Goal: Information Seeking & Learning: Learn about a topic

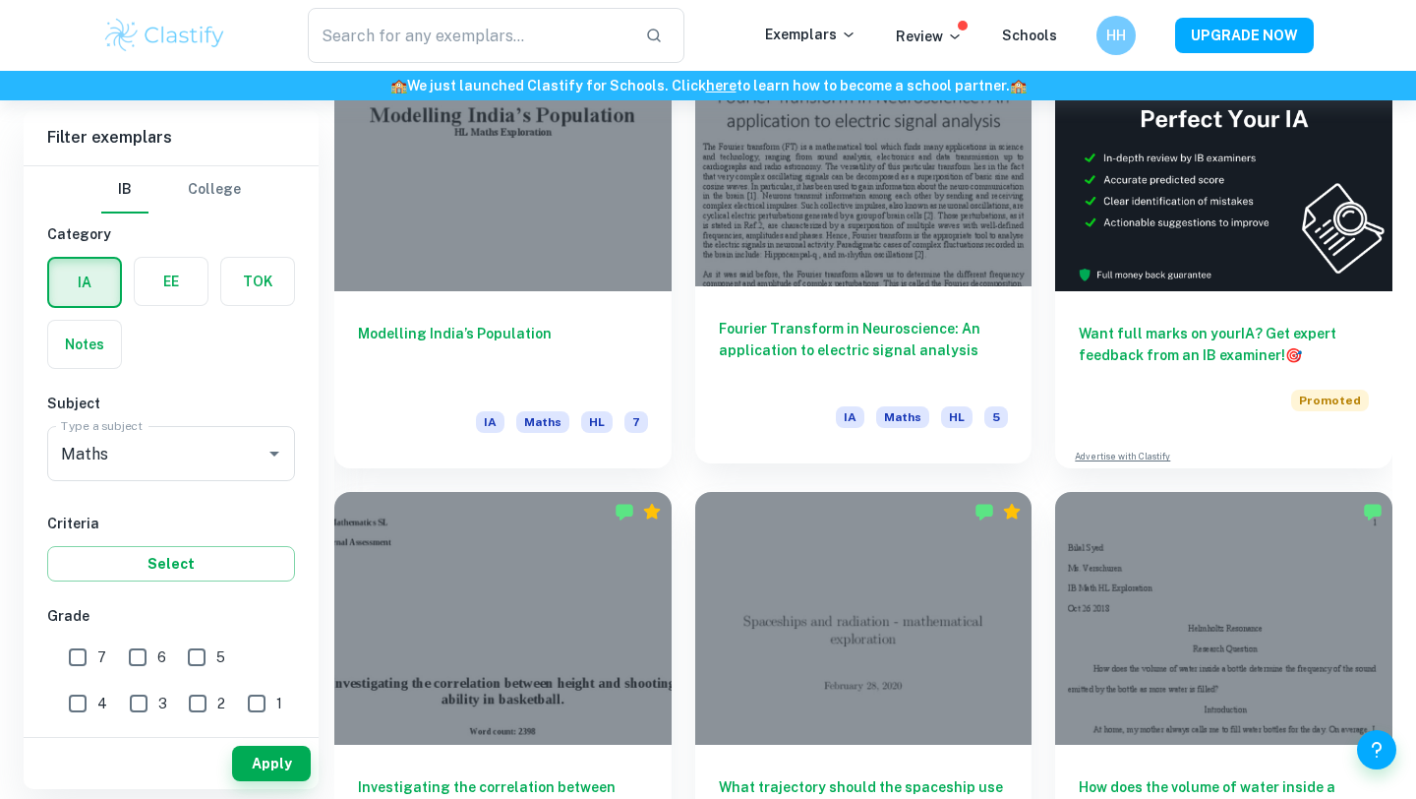
scroll to position [555, 0]
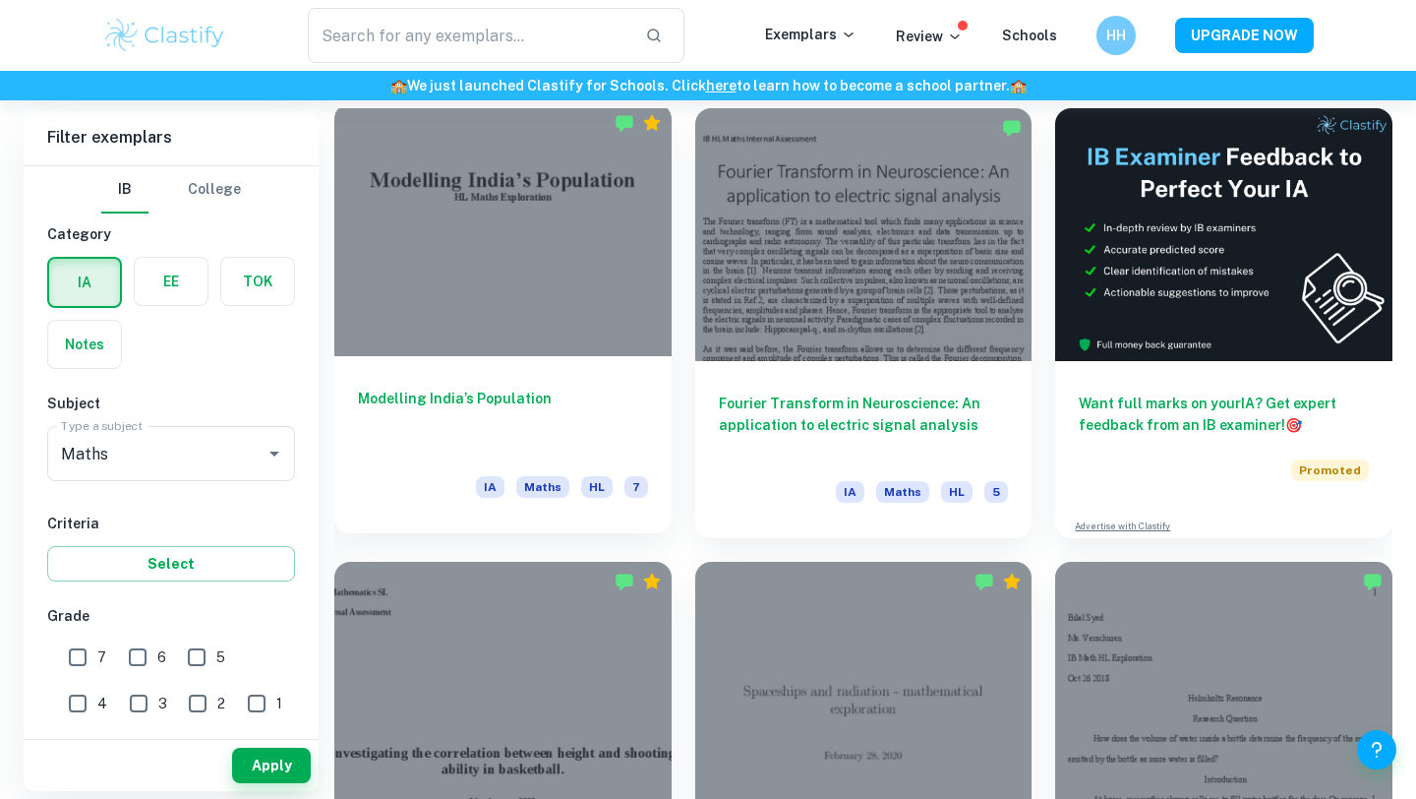
click at [524, 232] on div at bounding box center [502, 229] width 337 height 253
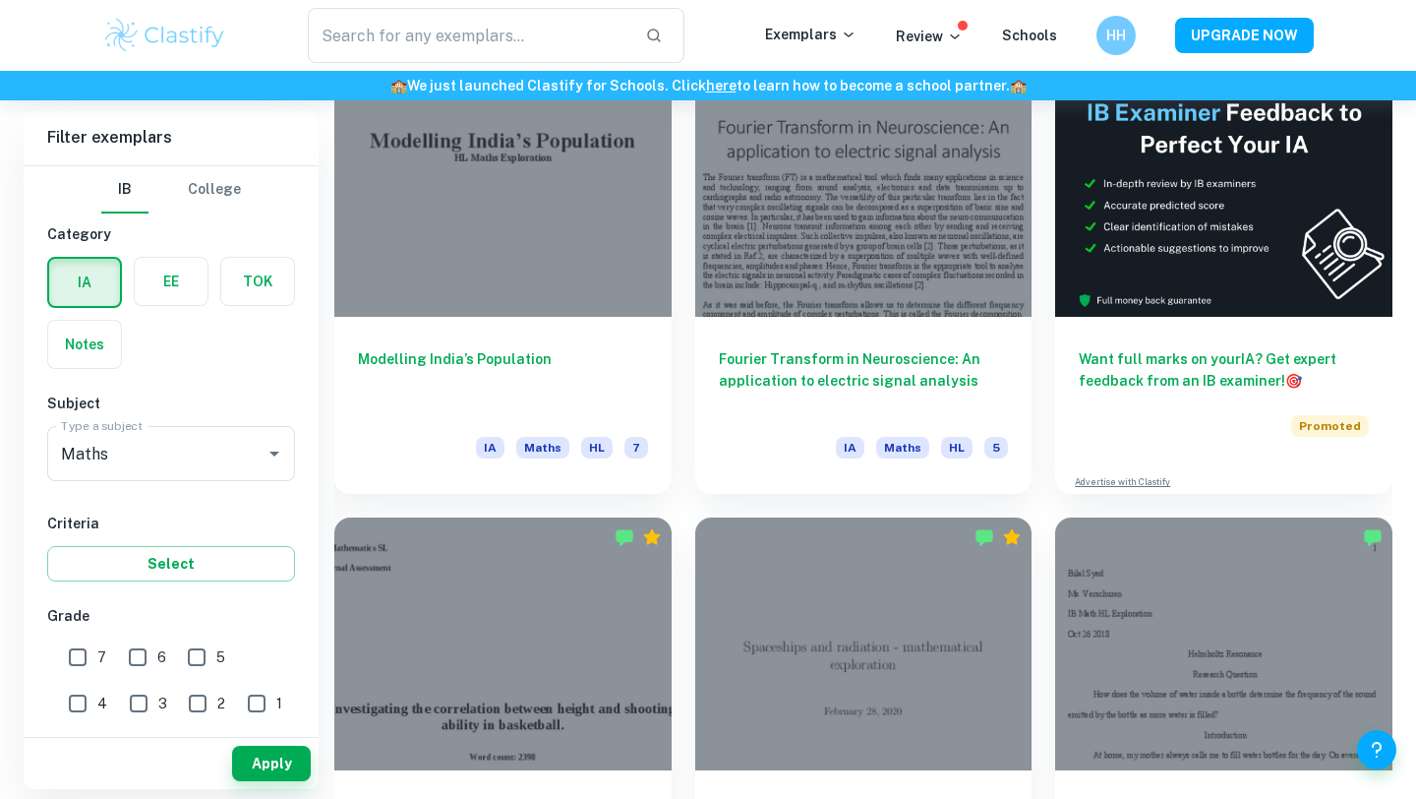
scroll to position [598, 0]
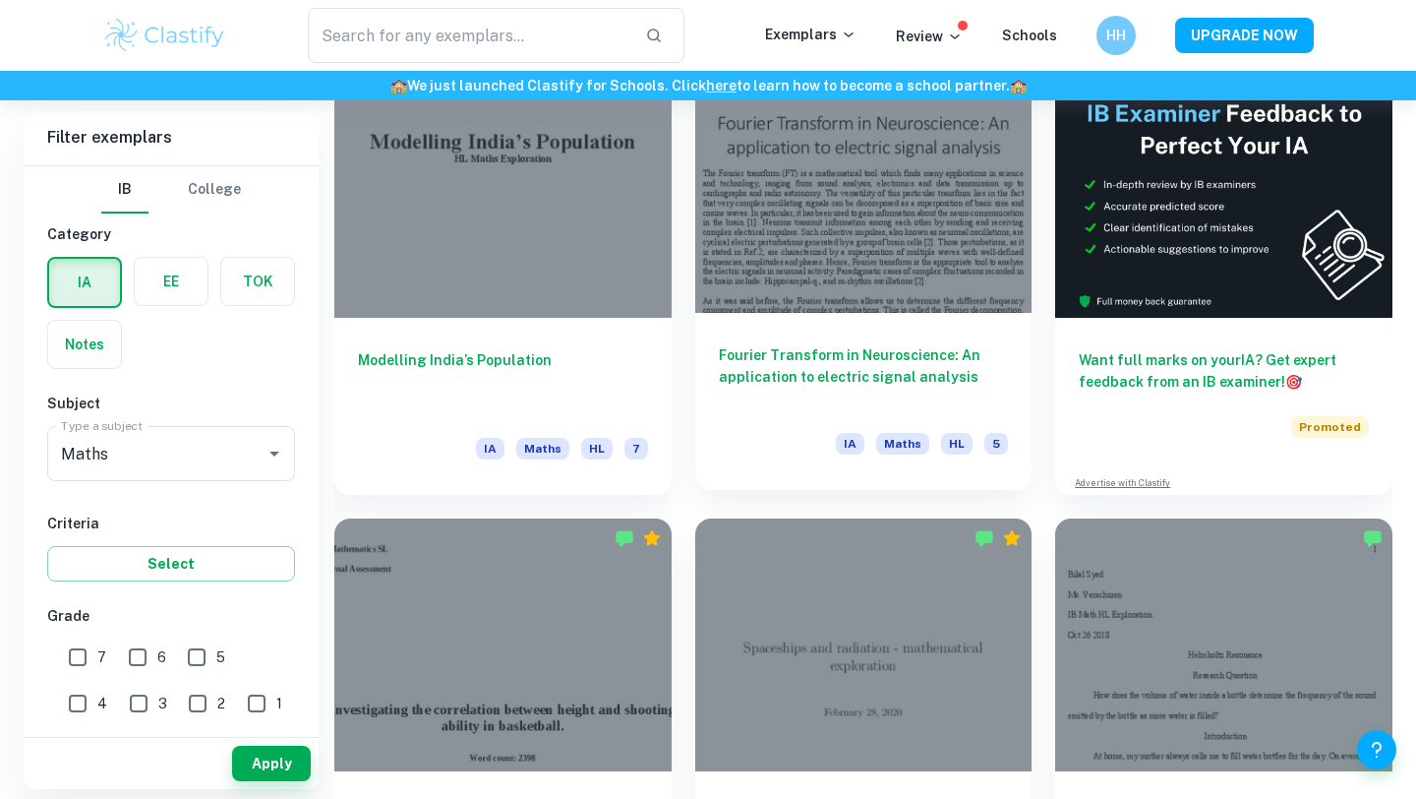
click at [773, 221] on div at bounding box center [863, 186] width 337 height 253
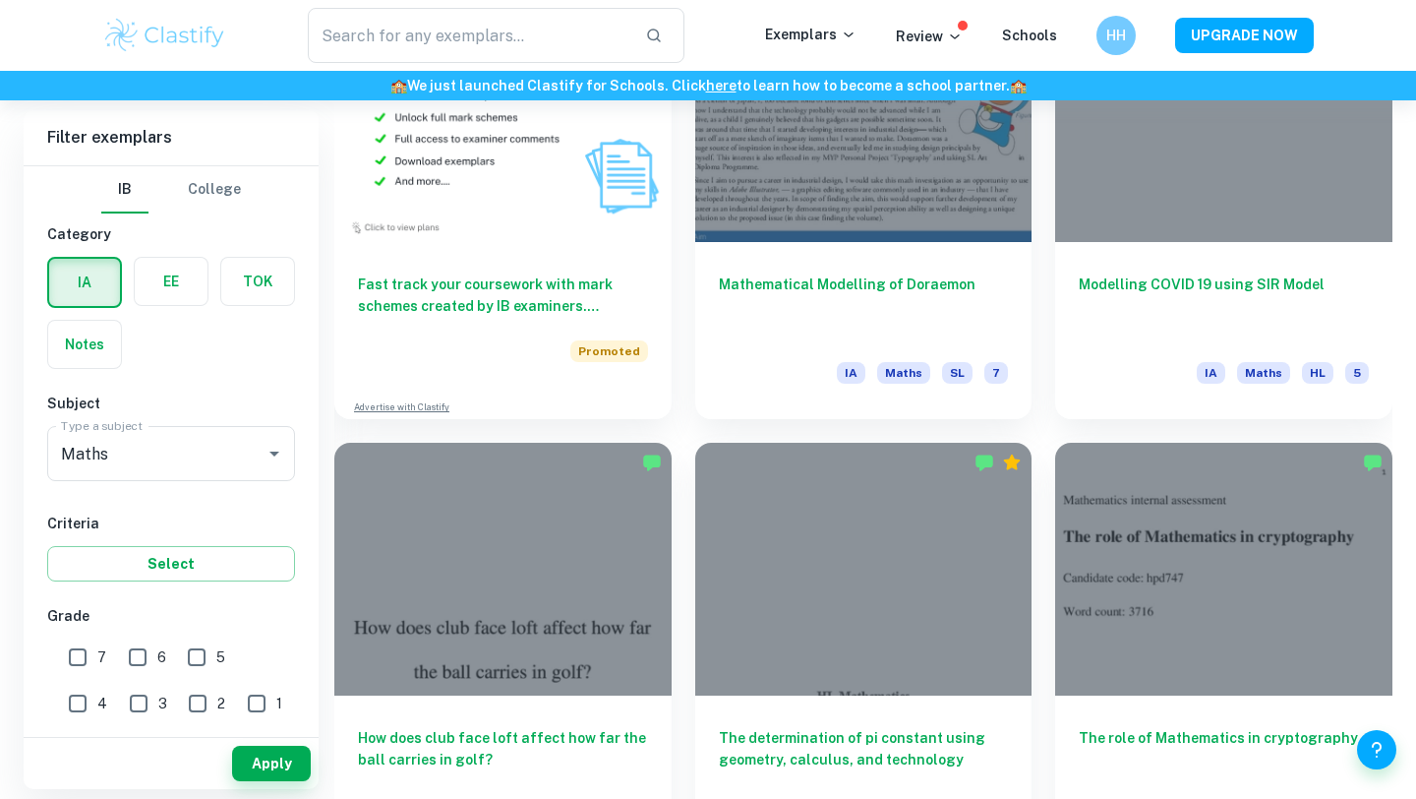
scroll to position [1514, 0]
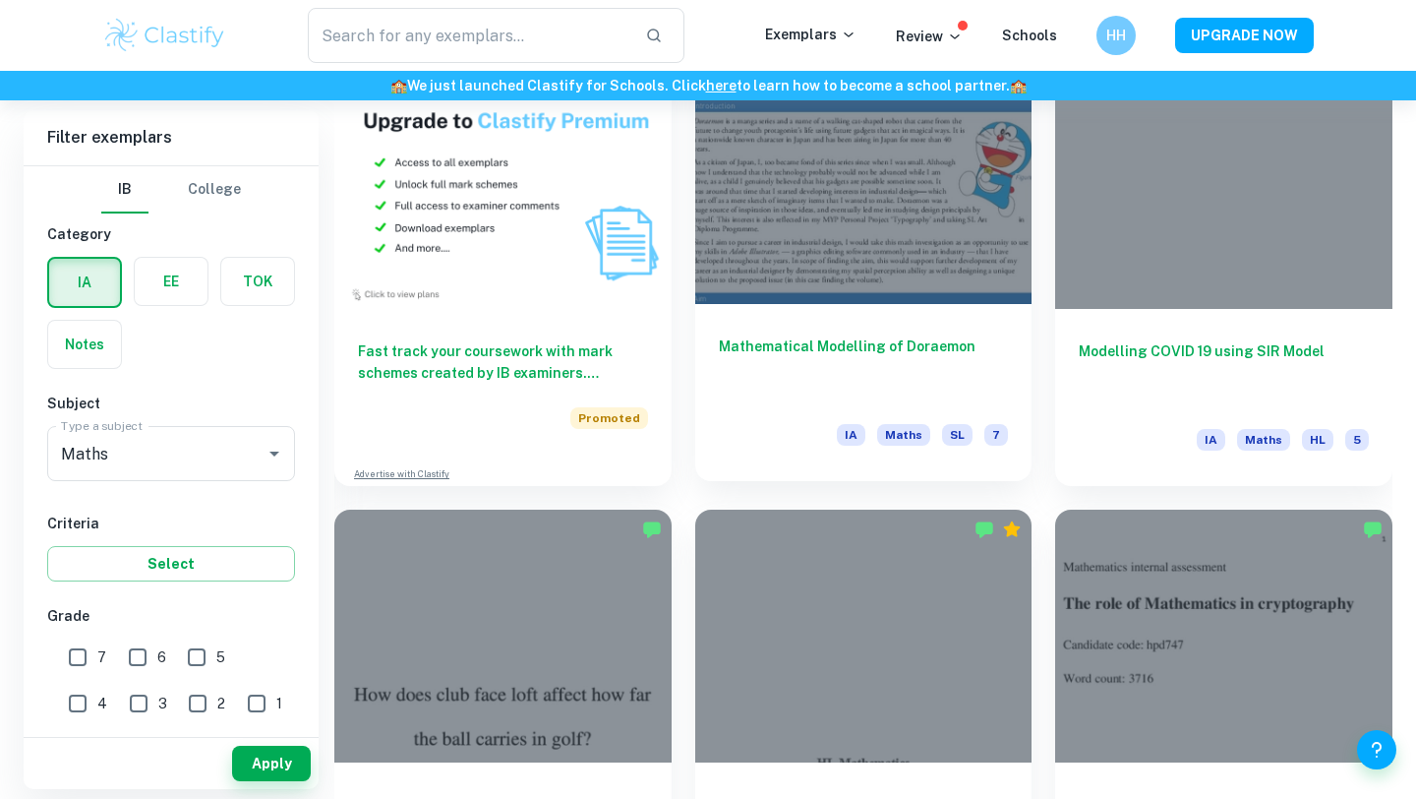
click at [947, 235] on div at bounding box center [863, 177] width 337 height 253
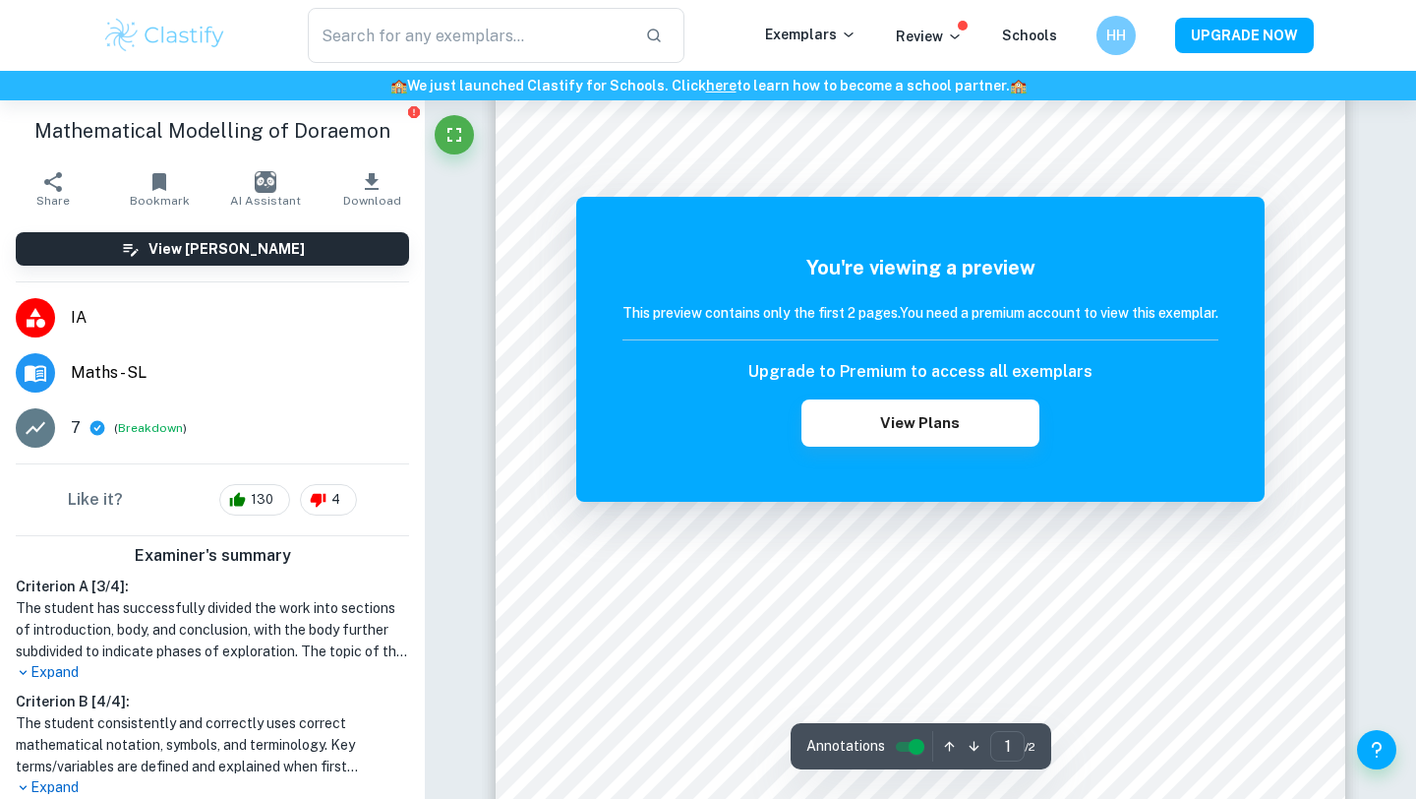
scroll to position [252, 0]
click at [998, 314] on h6 "This preview contains only the first 2 pages. You need a premium account to vie…" at bounding box center [921, 313] width 596 height 22
click at [943, 343] on div "You're viewing a preview This preview contains only the first 2 pages. You need…" at bounding box center [921, 350] width 596 height 194
click at [902, 362] on h6 "Upgrade to Premium to access all exemplars" at bounding box center [920, 372] width 344 height 24
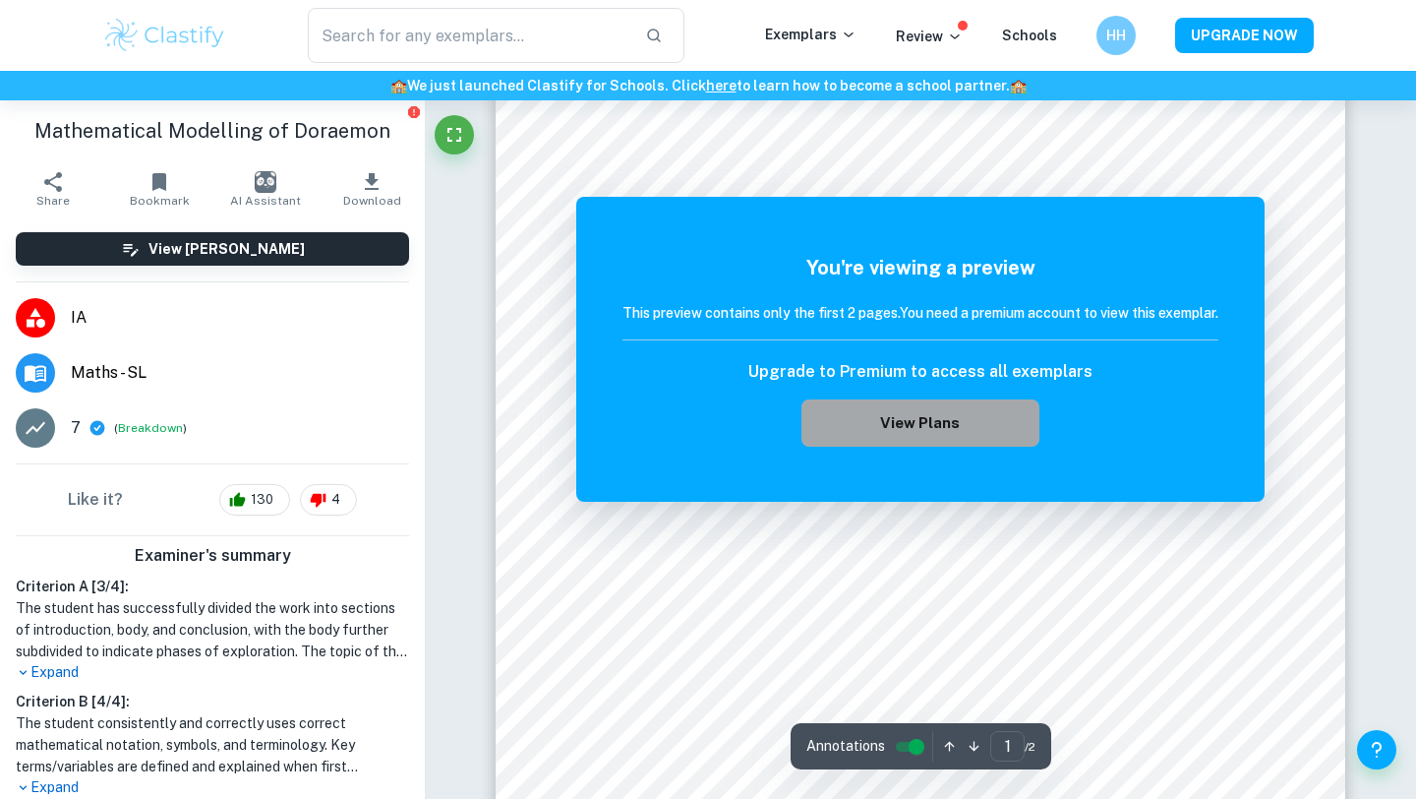
click at [832, 431] on button "View Plans" at bounding box center [921, 422] width 238 height 47
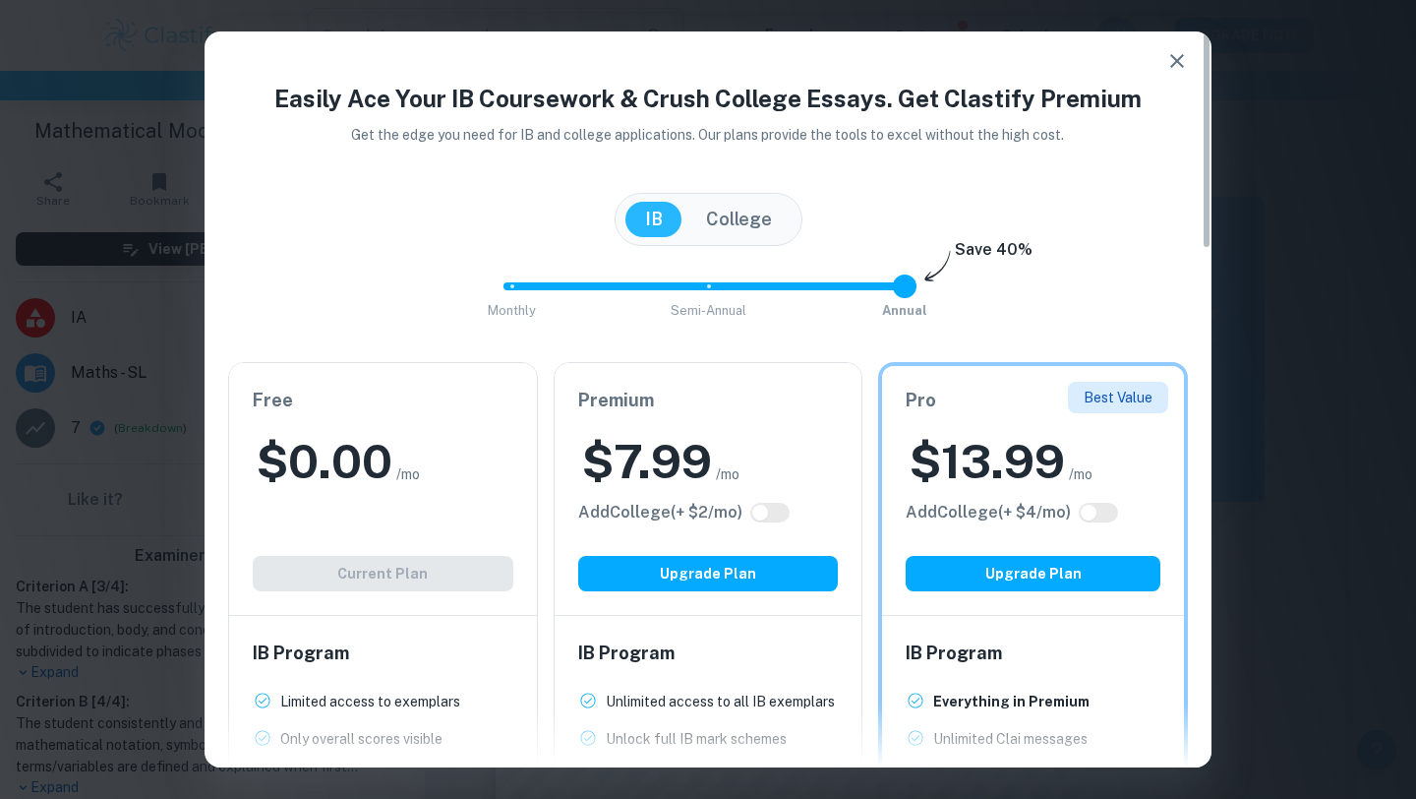
click at [1172, 59] on icon "button" at bounding box center [1177, 61] width 24 height 24
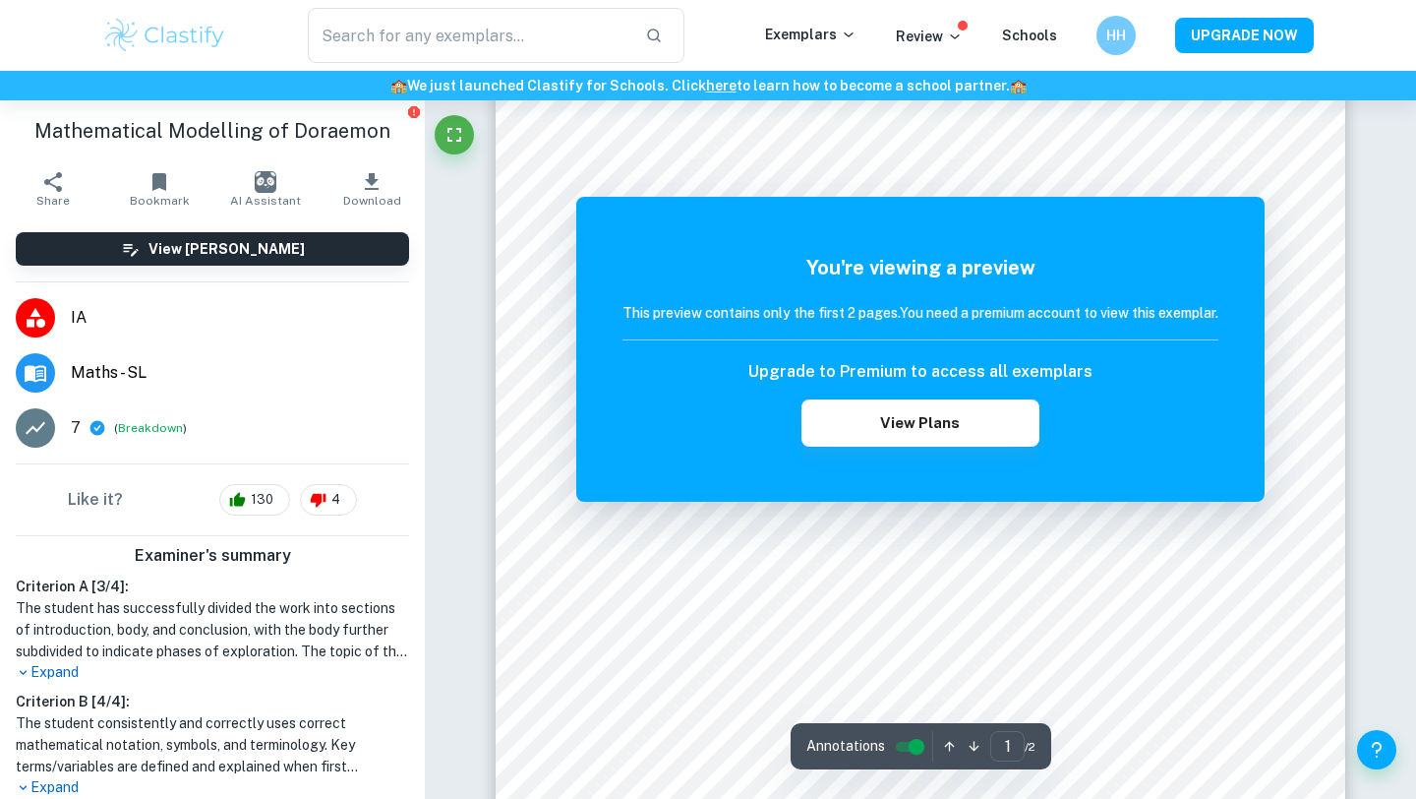
click at [761, 242] on div "You're viewing a preview This preview contains only the first 2 pages. You need…" at bounding box center [920, 349] width 688 height 305
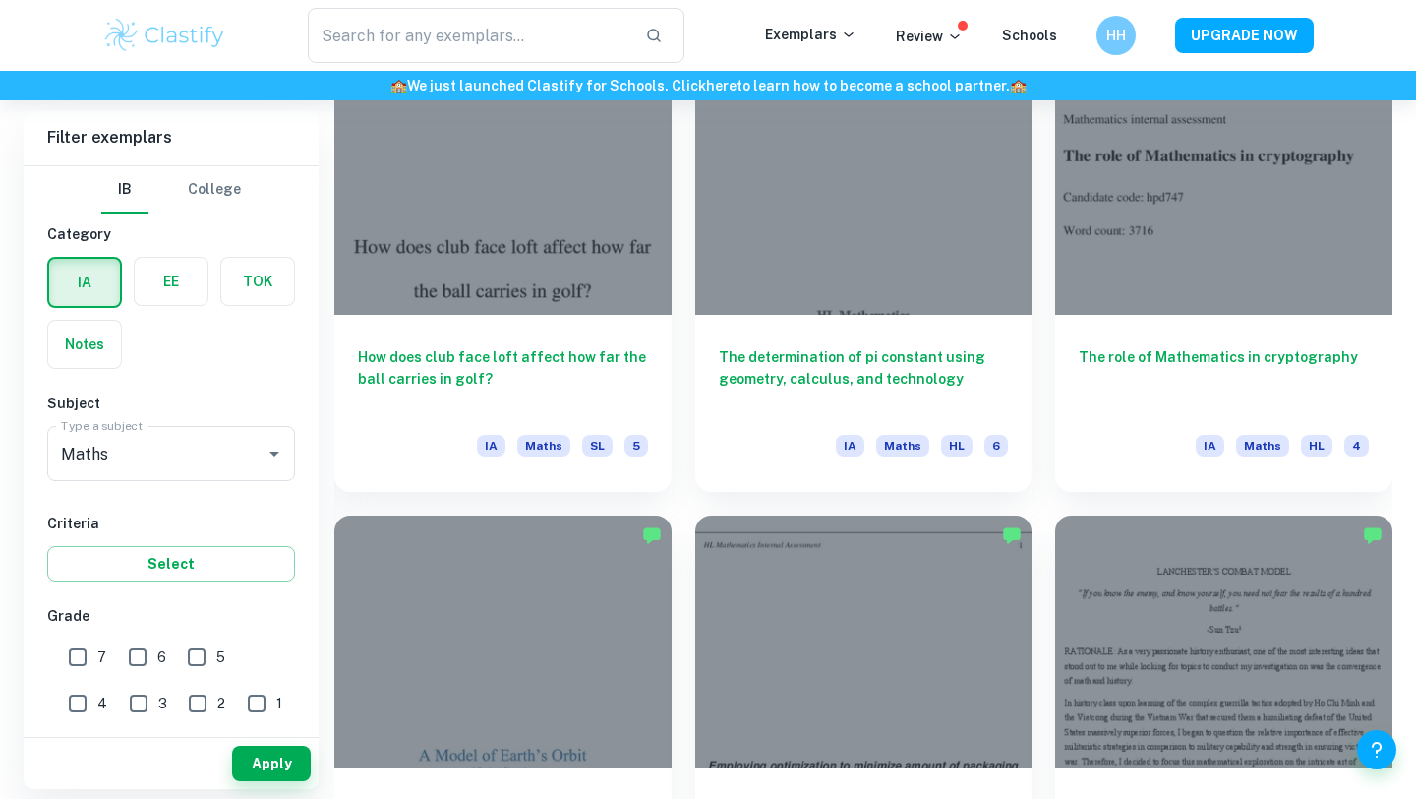
scroll to position [1952, 0]
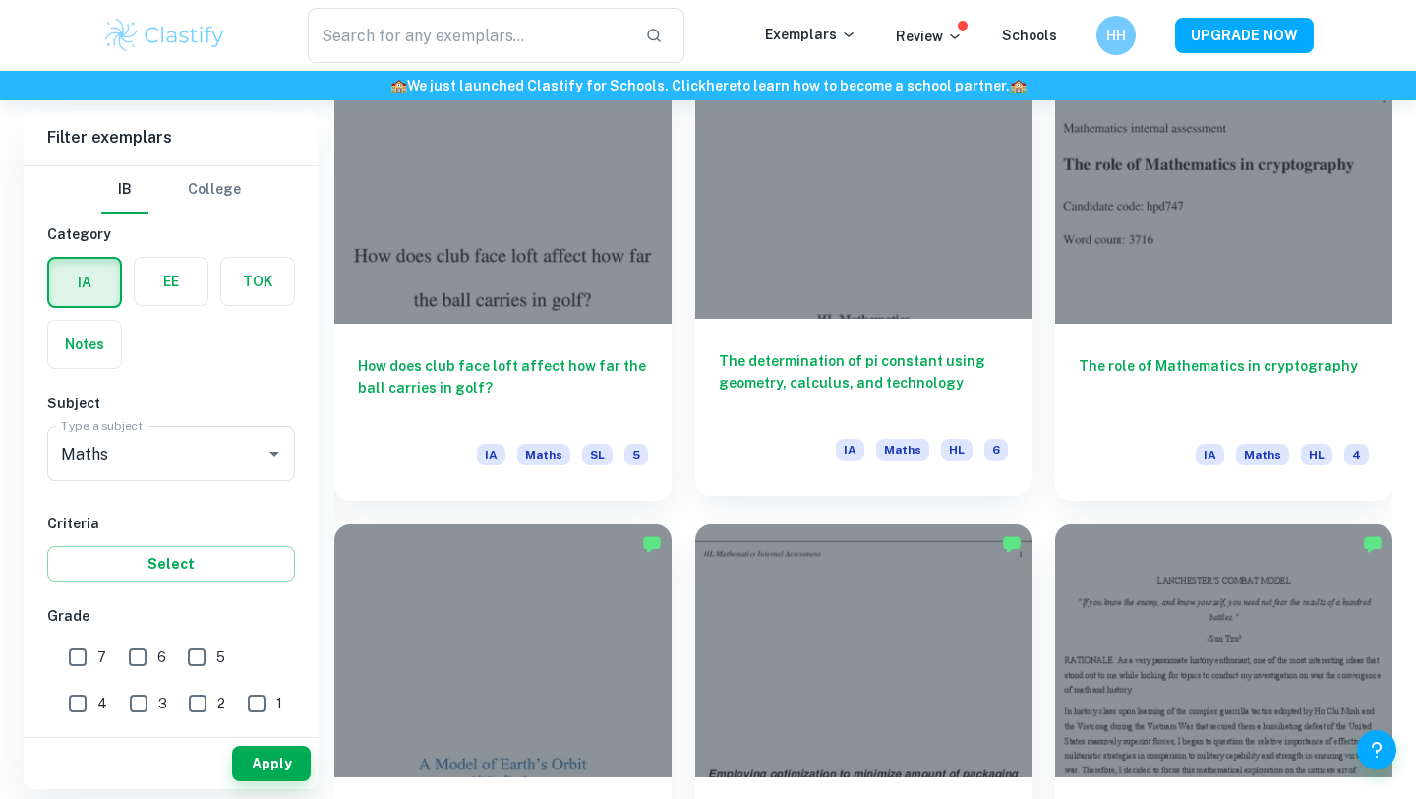
click at [876, 229] on div at bounding box center [863, 192] width 337 height 253
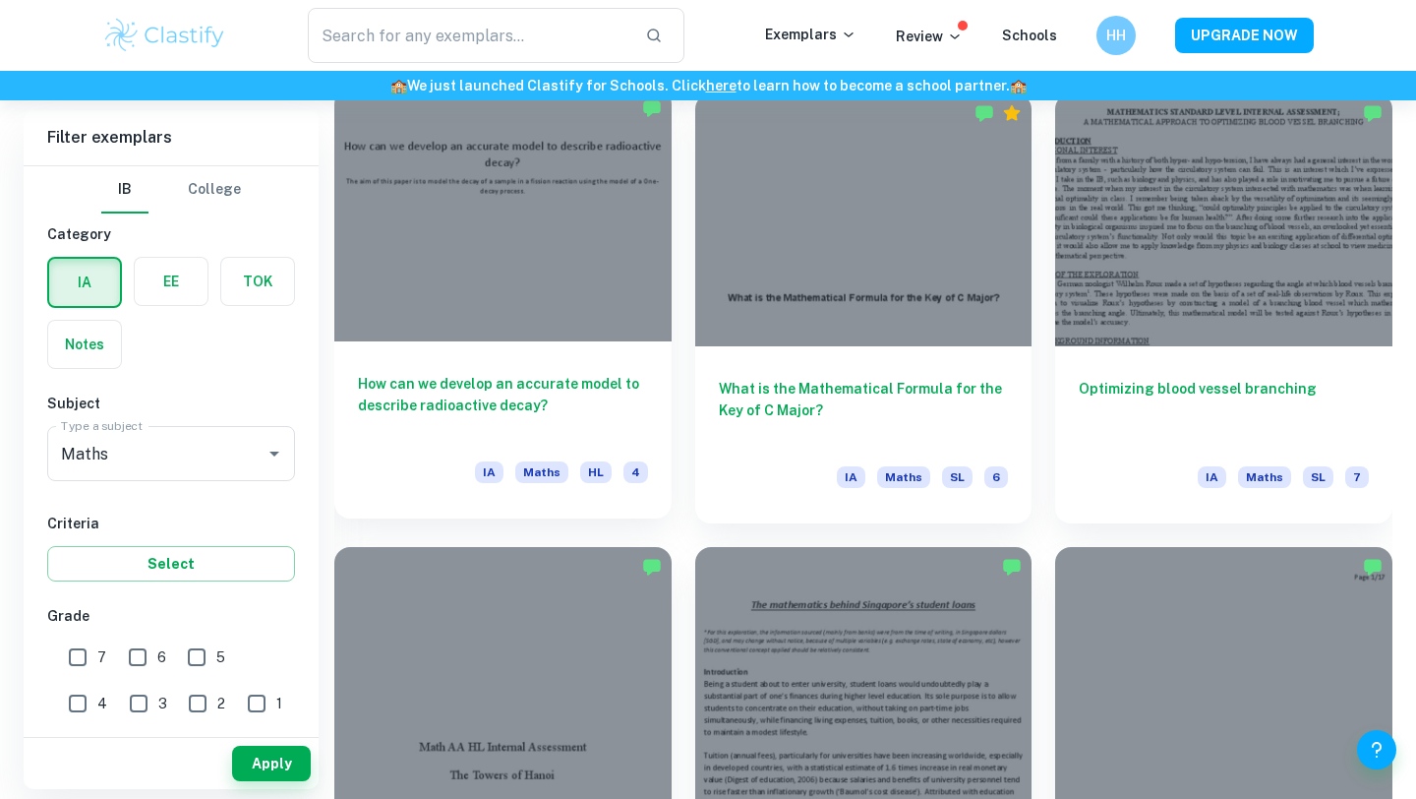
scroll to position [4220, 0]
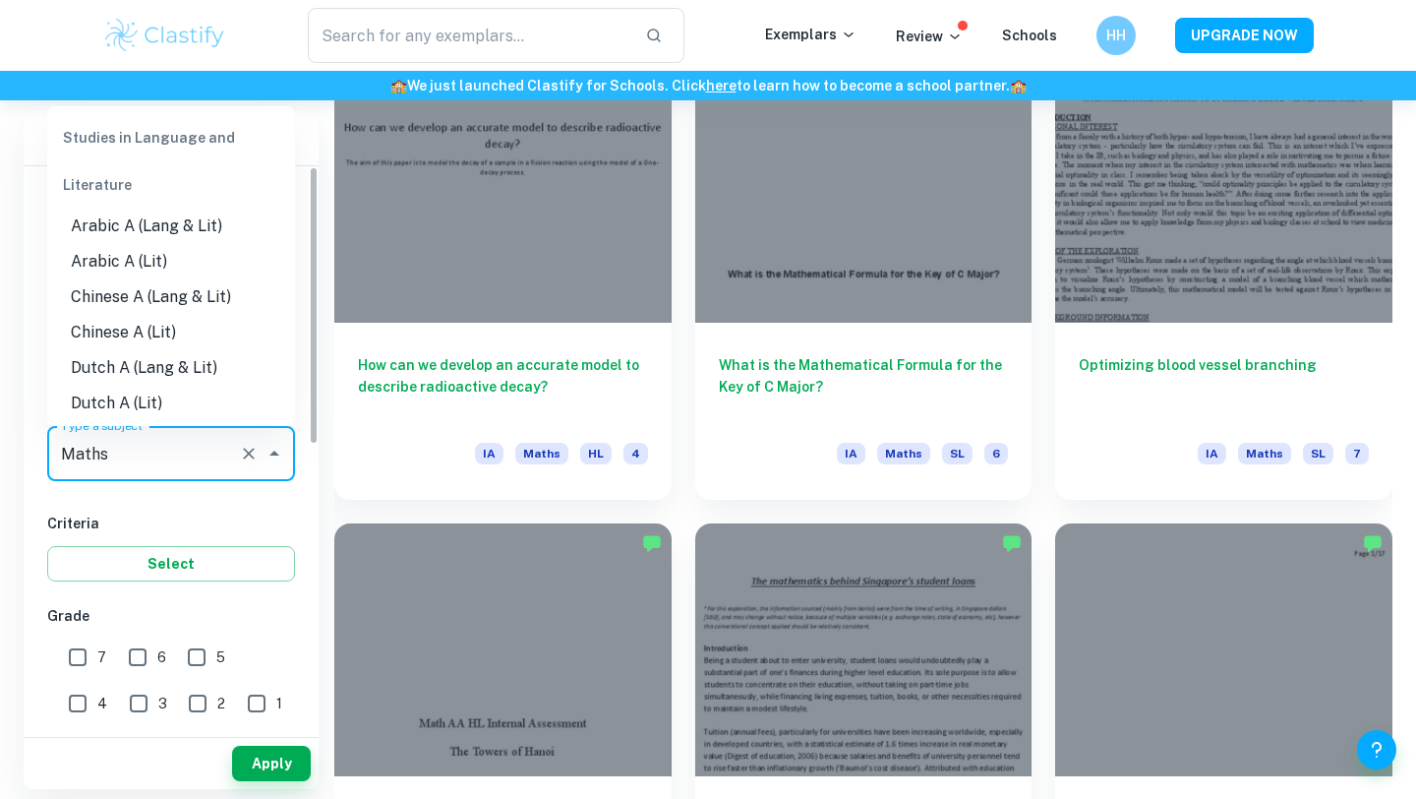
click at [186, 463] on input "Maths" at bounding box center [143, 453] width 175 height 37
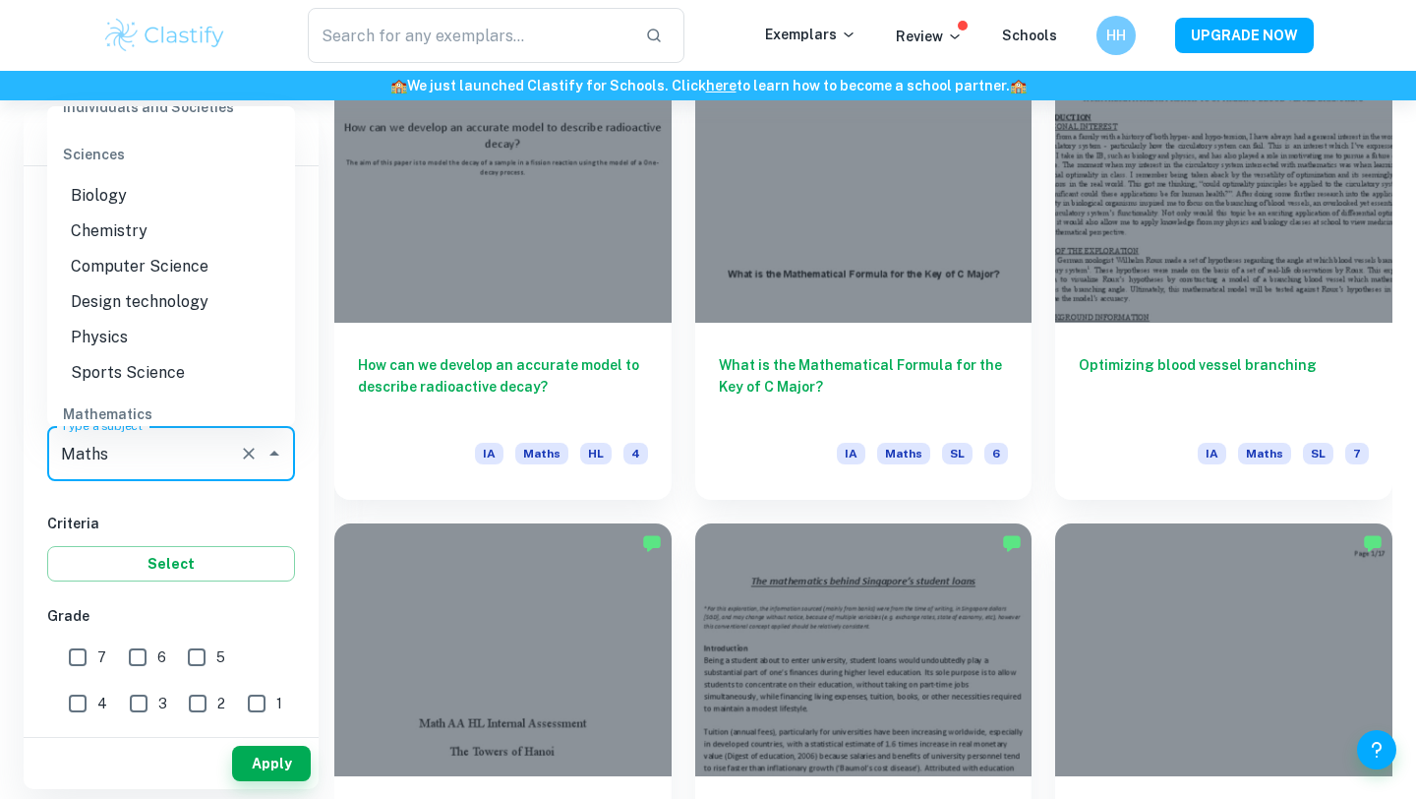
click at [184, 456] on input "Maths" at bounding box center [143, 453] width 175 height 37
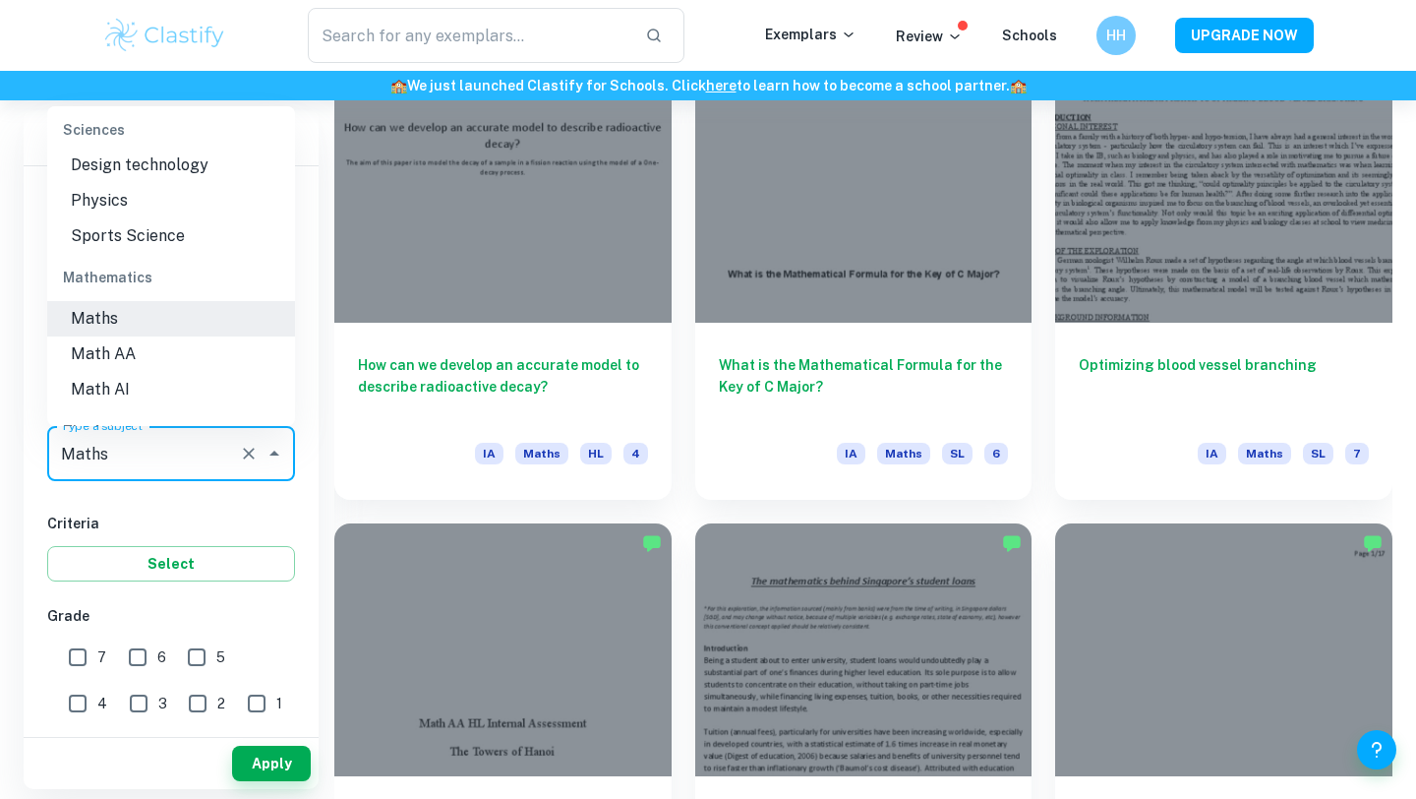
scroll to position [2558, 0]
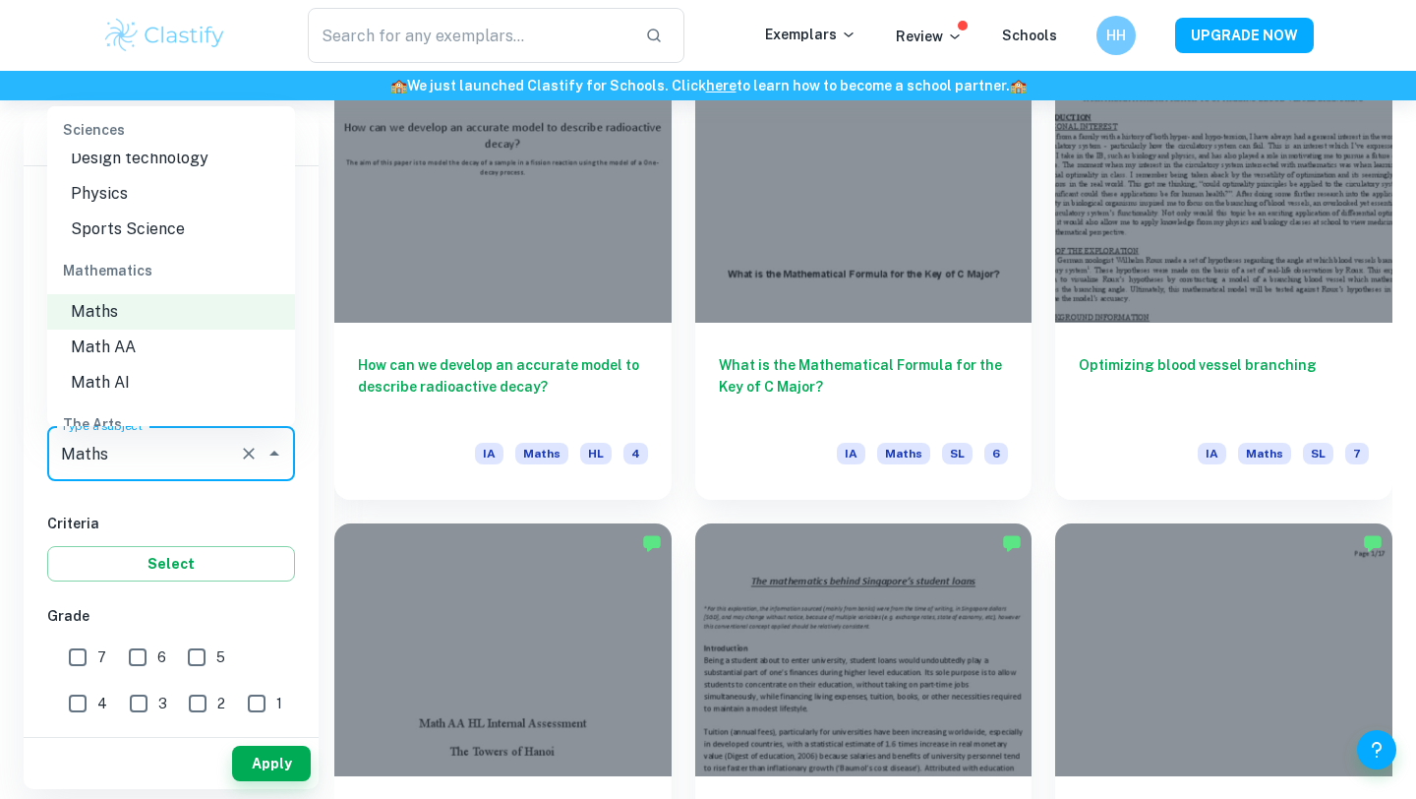
click at [166, 329] on li "Math AA" at bounding box center [171, 346] width 248 height 35
type input "Math AA"
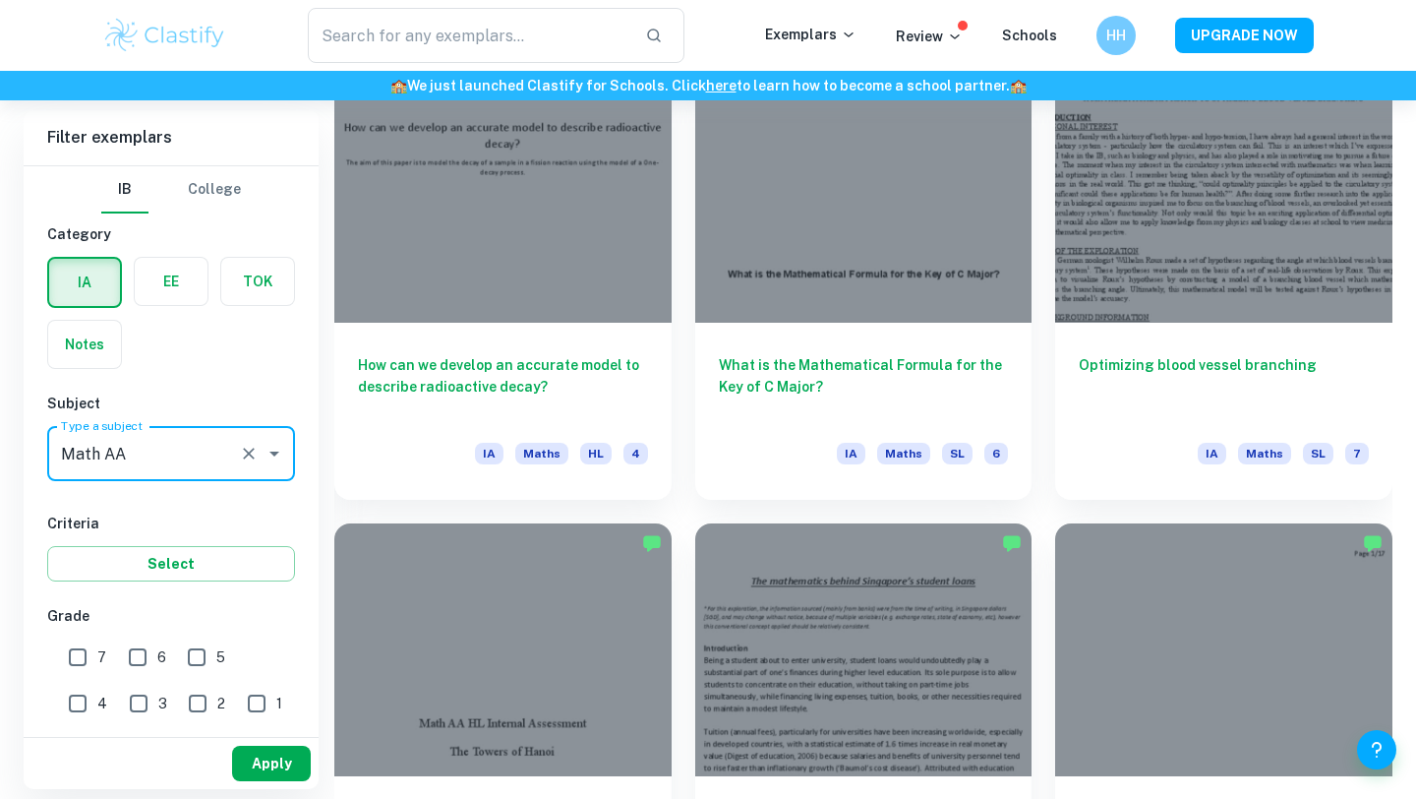
click at [247, 763] on button "Apply" at bounding box center [271, 762] width 79 height 35
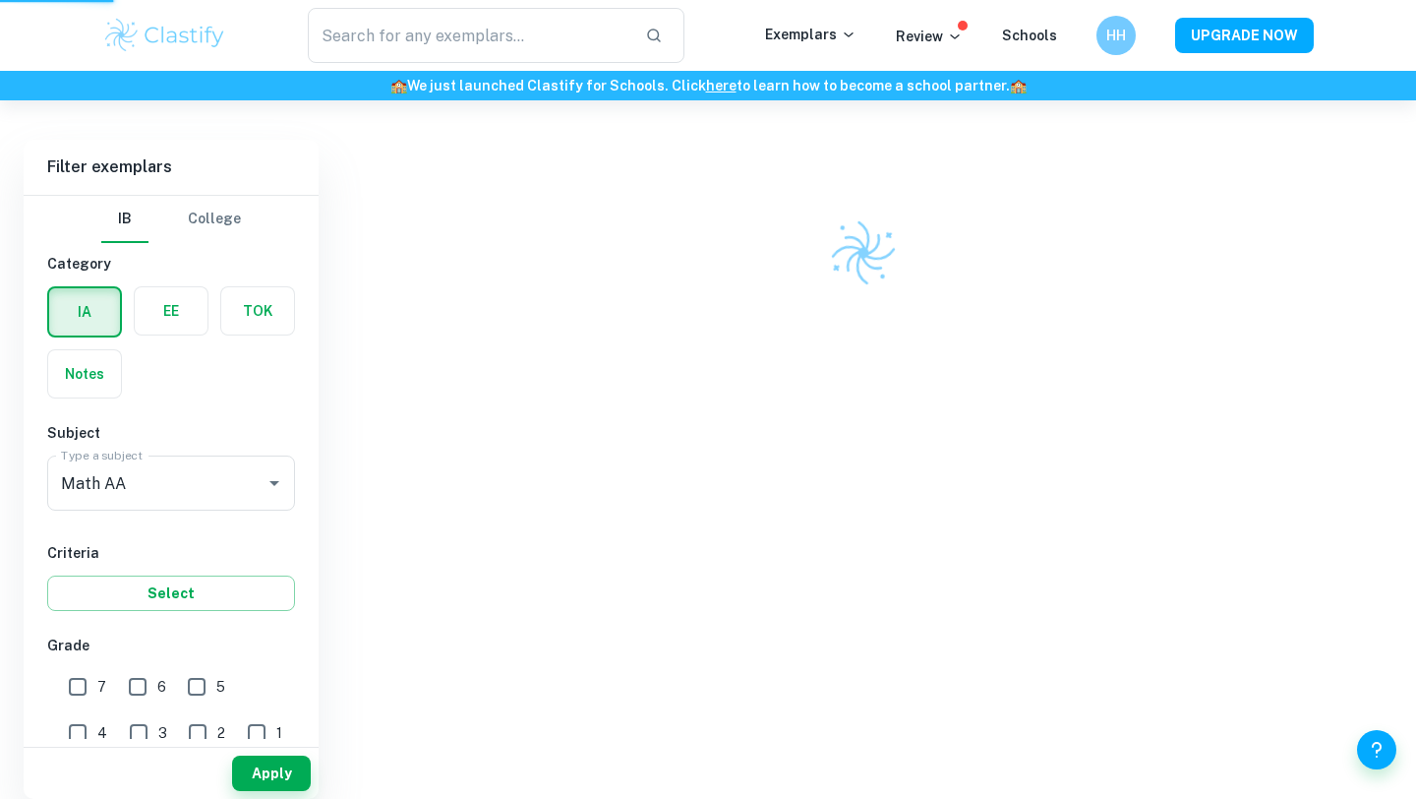
scroll to position [513, 0]
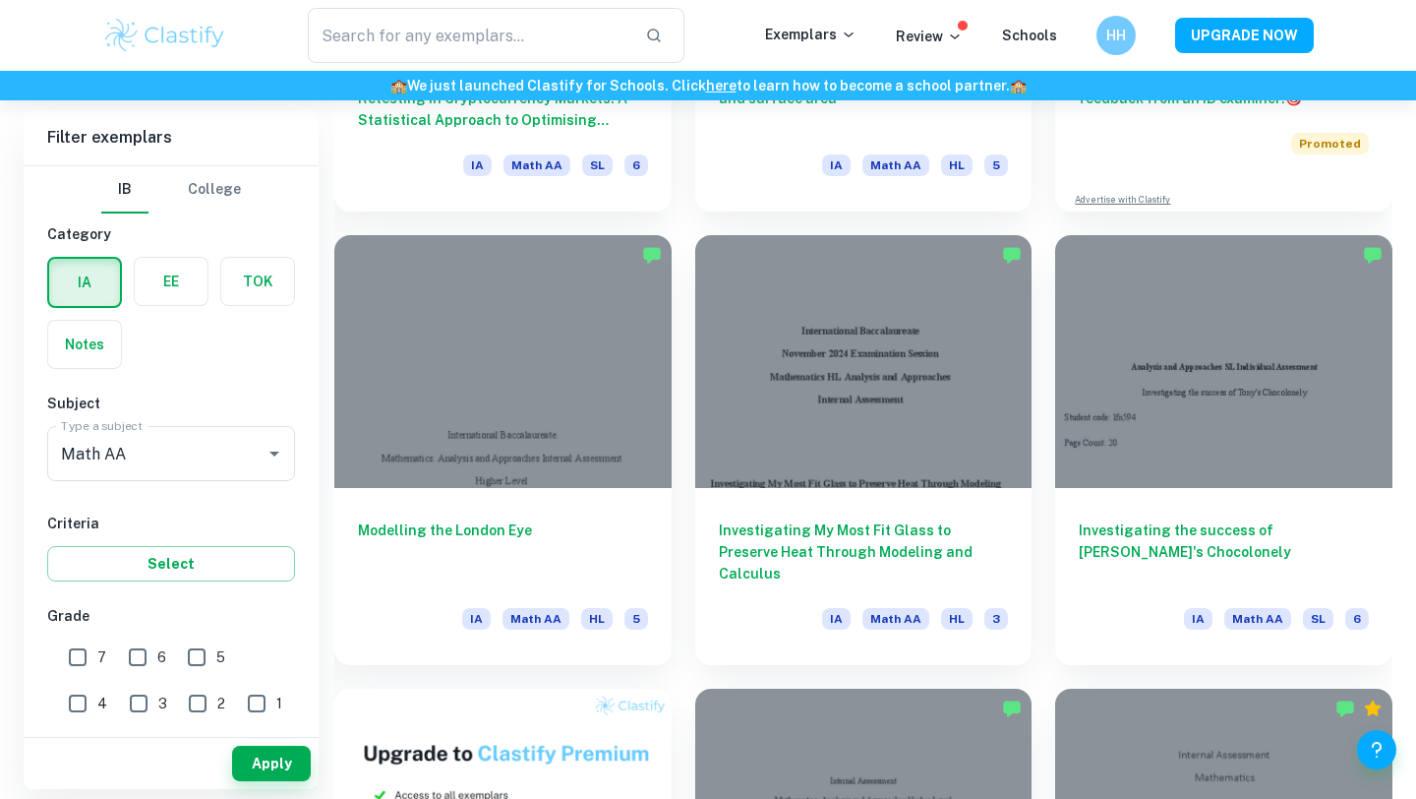
scroll to position [887, 0]
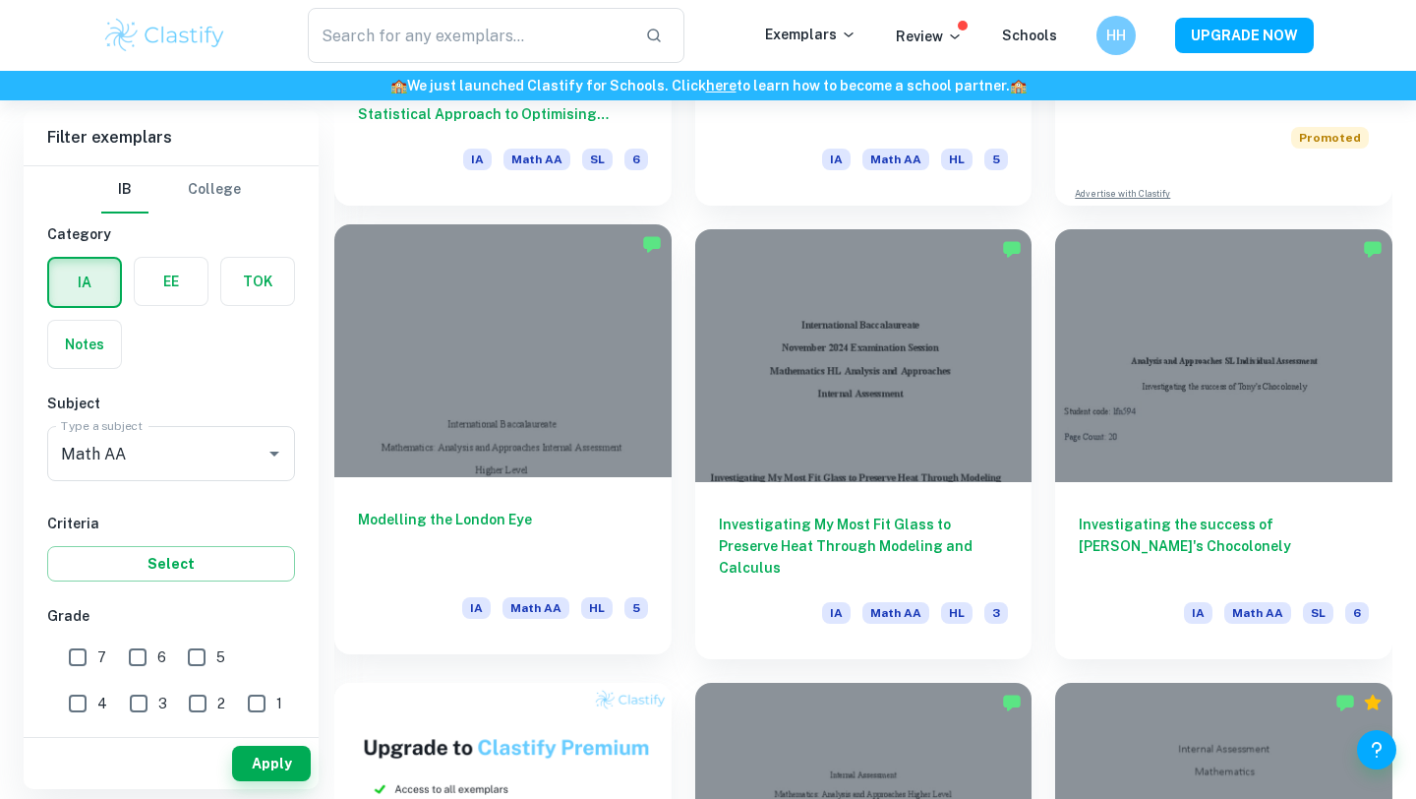
click at [575, 399] on div at bounding box center [502, 350] width 337 height 253
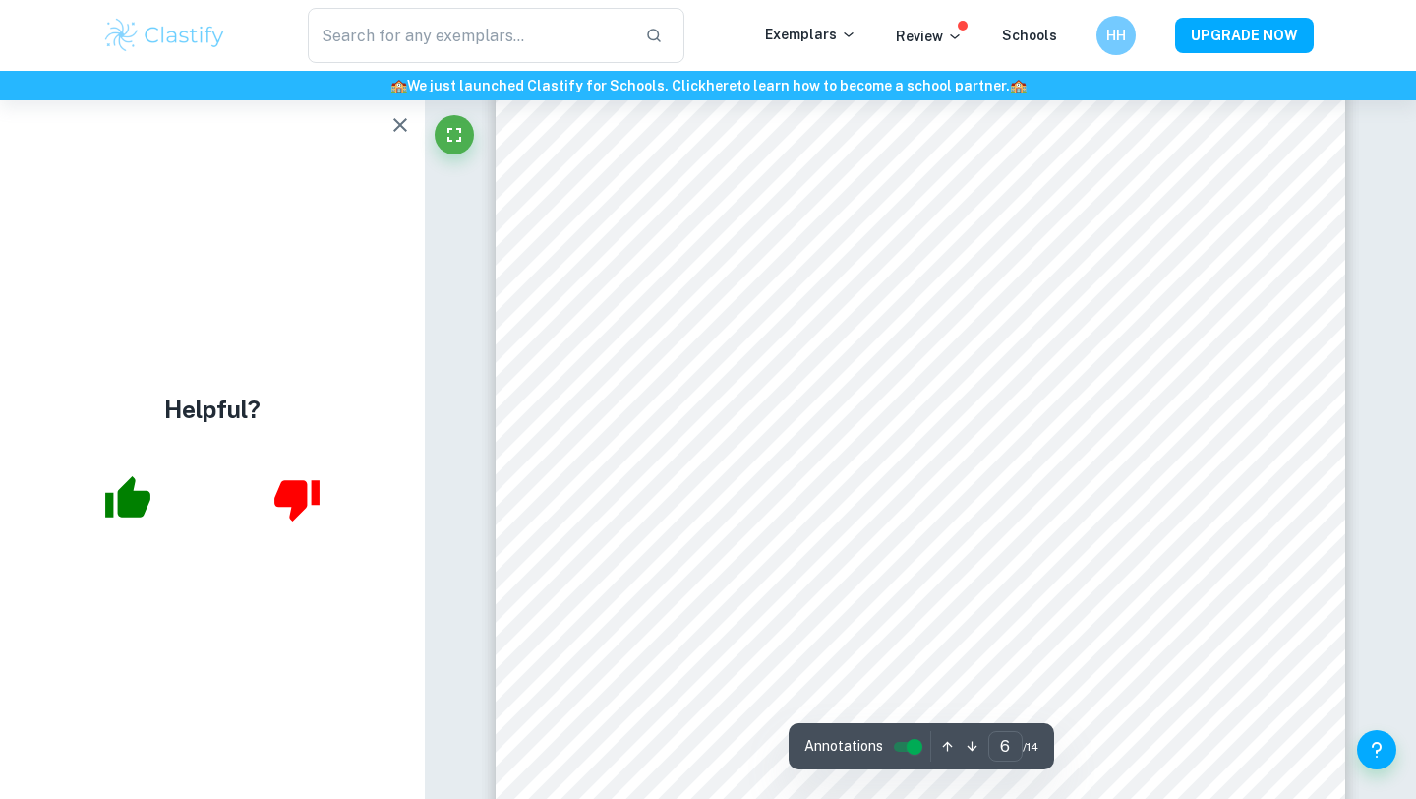
scroll to position [6710, 0]
click at [401, 131] on icon "button" at bounding box center [400, 125] width 24 height 24
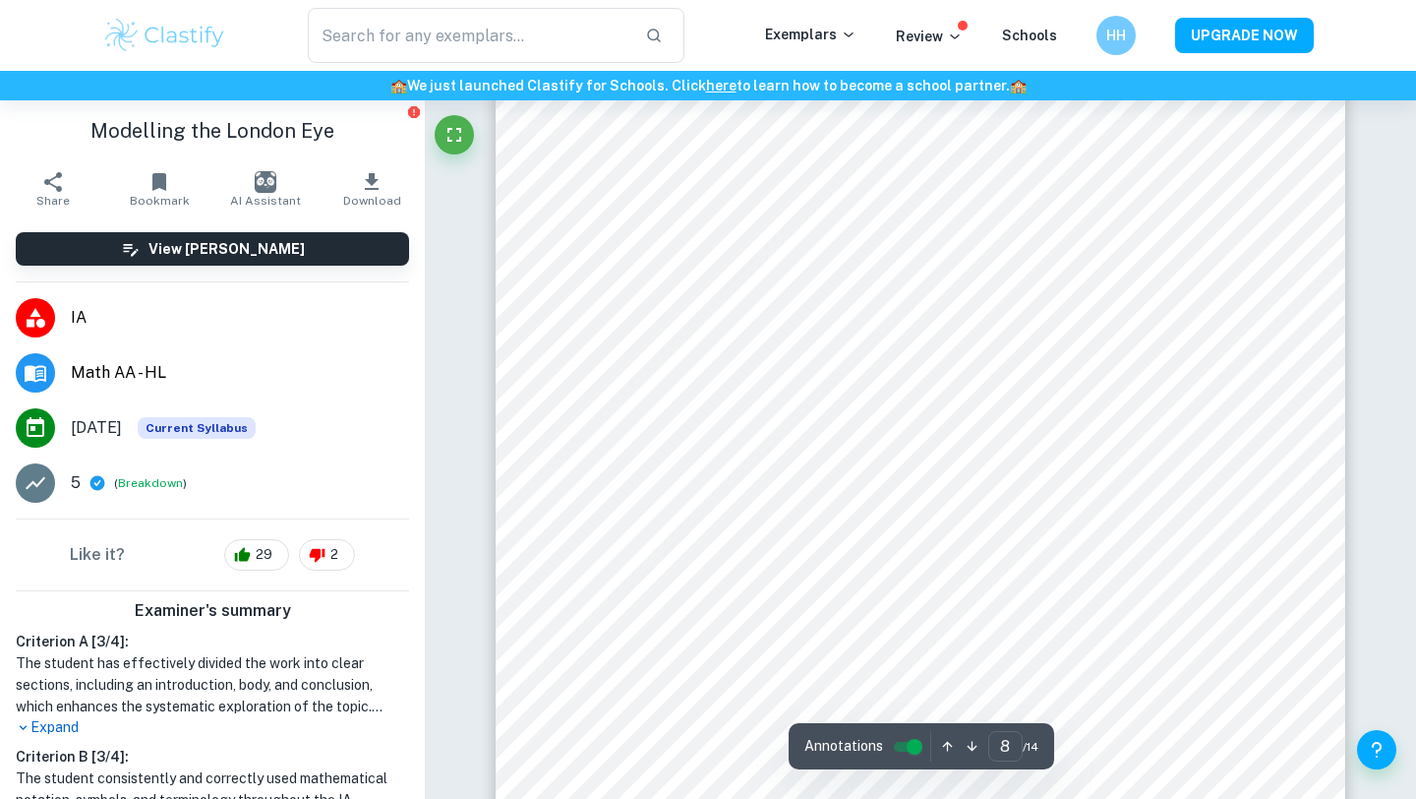
scroll to position [8804, 0]
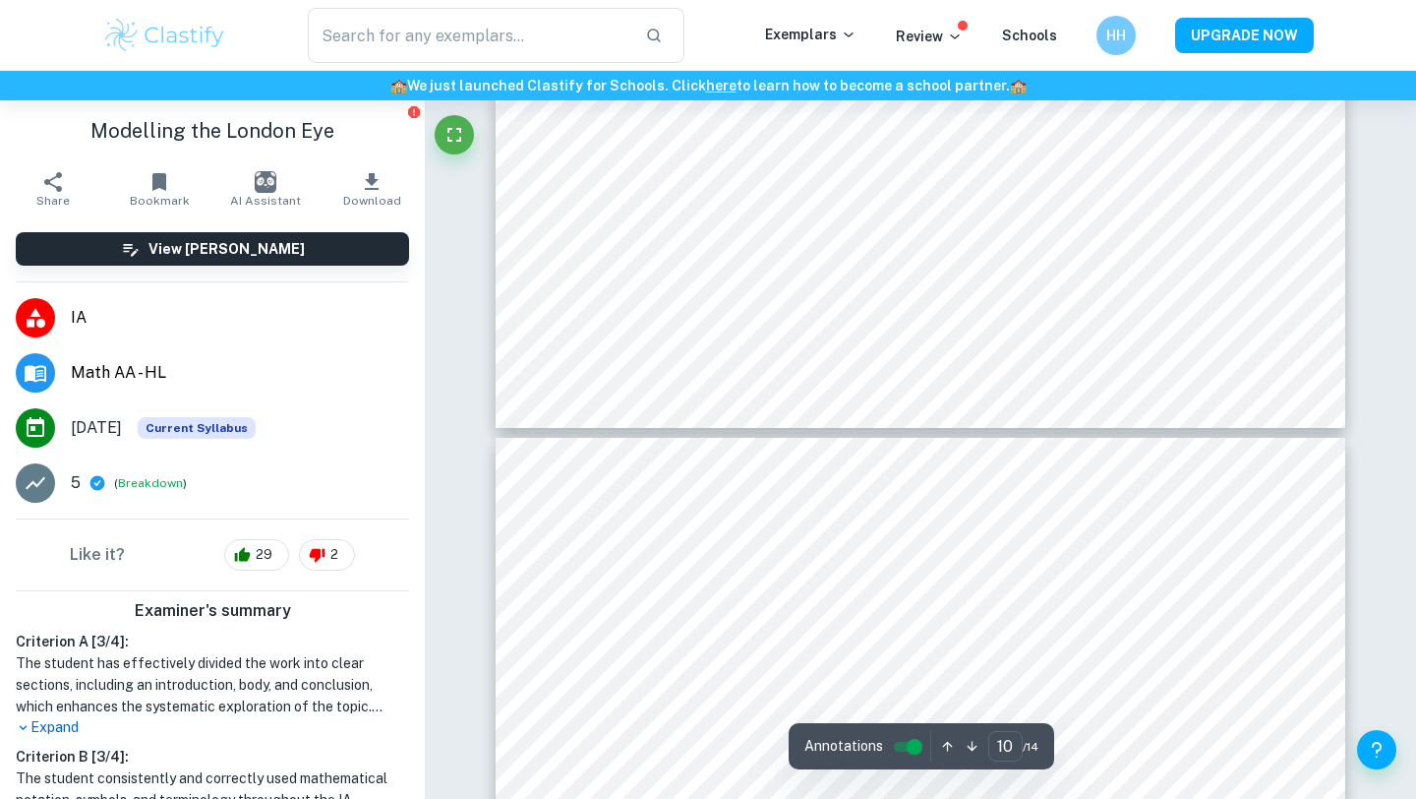
type input "11"
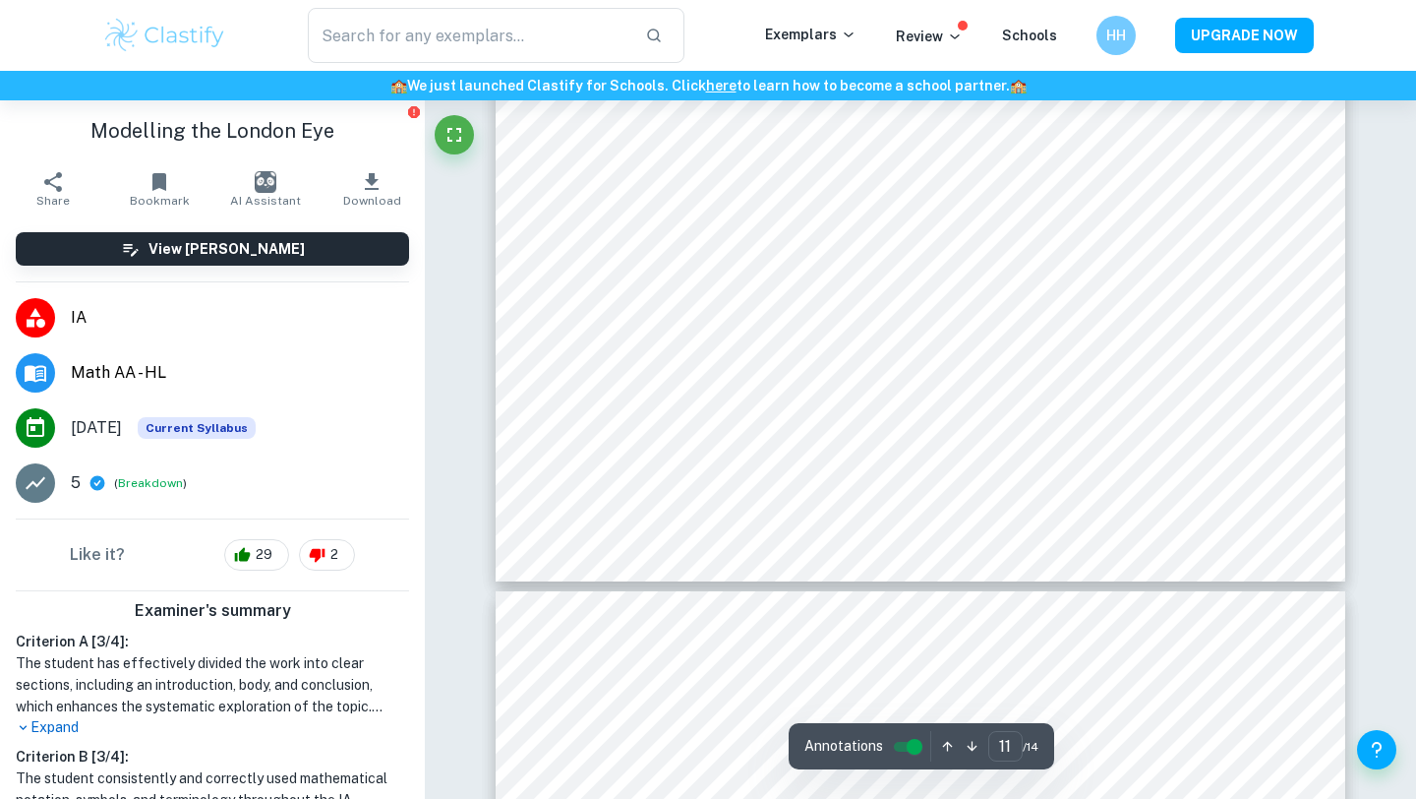
scroll to position [13337, 0]
